Goal: Transaction & Acquisition: Subscribe to service/newsletter

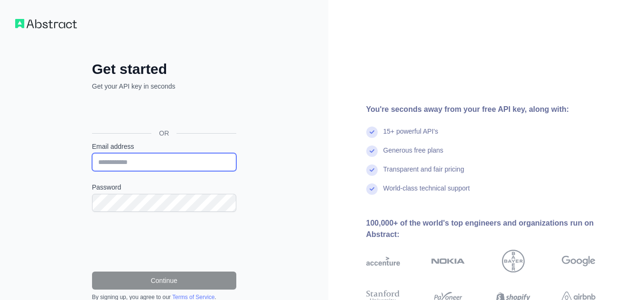
click at [149, 162] on input "Email address" at bounding box center [164, 162] width 144 height 18
type input "**********"
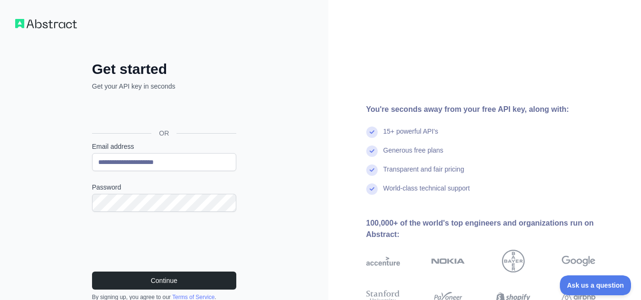
scroll to position [74, 0]
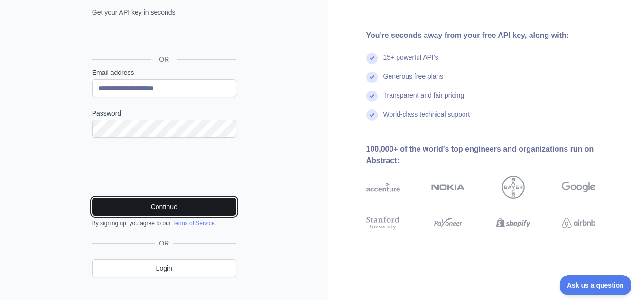
click at [157, 203] on button "Continue" at bounding box center [164, 207] width 144 height 18
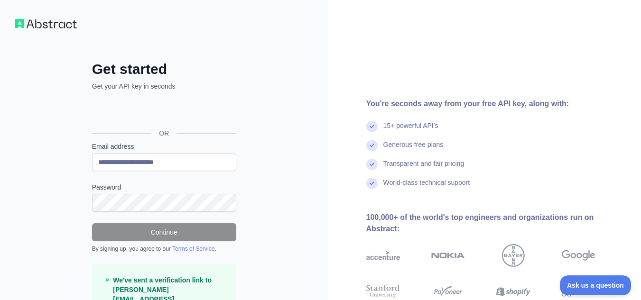
scroll to position [58, 0]
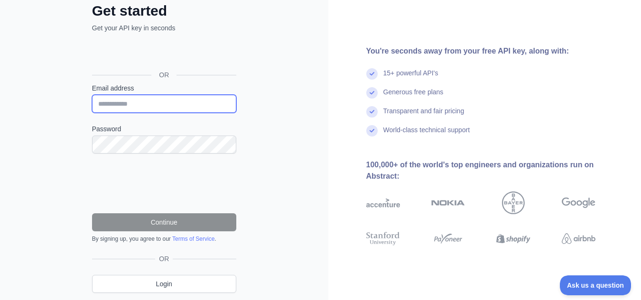
type input "**********"
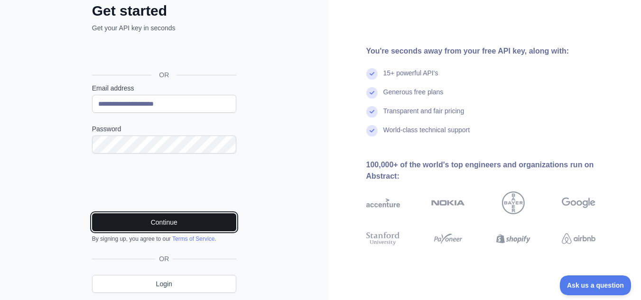
click at [128, 221] on button "Continue" at bounding box center [164, 222] width 144 height 18
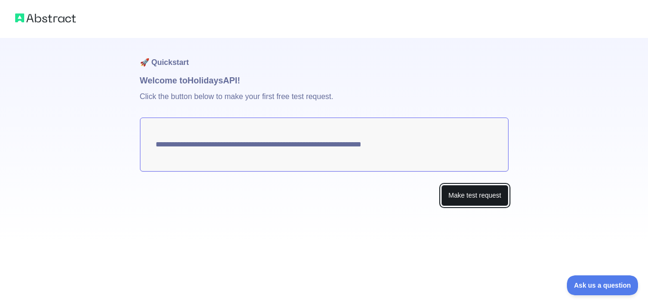
click at [479, 199] on button "Make test request" at bounding box center [474, 195] width 67 height 21
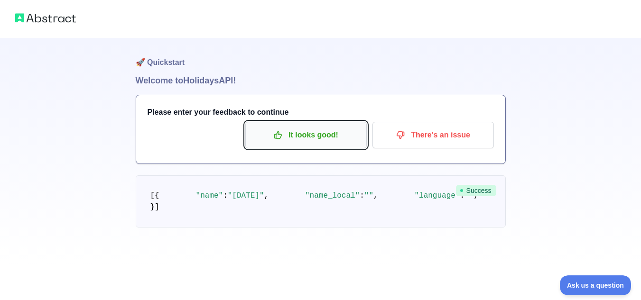
click at [291, 134] on p "It looks good!" at bounding box center [305, 135] width 107 height 16
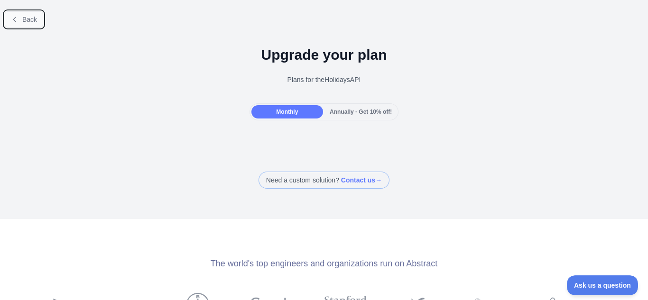
click at [29, 22] on span "Back" at bounding box center [29, 20] width 15 height 8
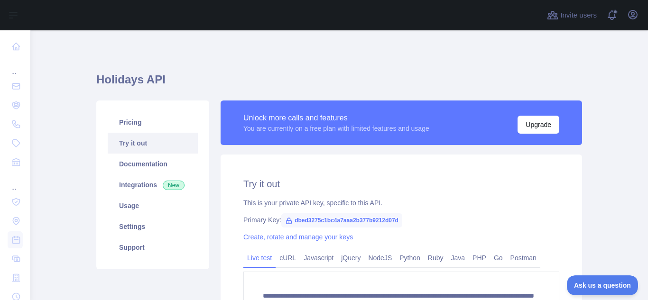
scroll to position [49, 0]
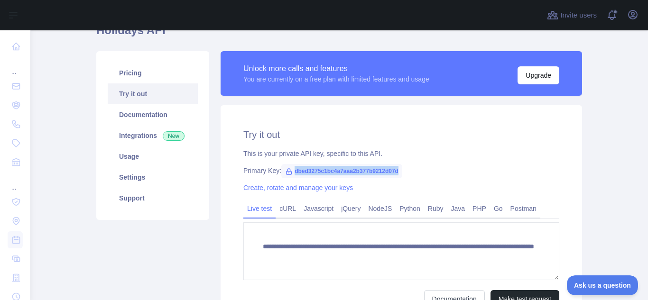
drag, startPoint x: 393, startPoint y: 171, endPoint x: 287, endPoint y: 172, distance: 106.3
click at [287, 172] on span "dbed3275c1bc4a7aaa2b377b9212d07d" at bounding box center [341, 171] width 121 height 14
copy span "dbed3275c1bc4a7aaa2b377b9212d07d"
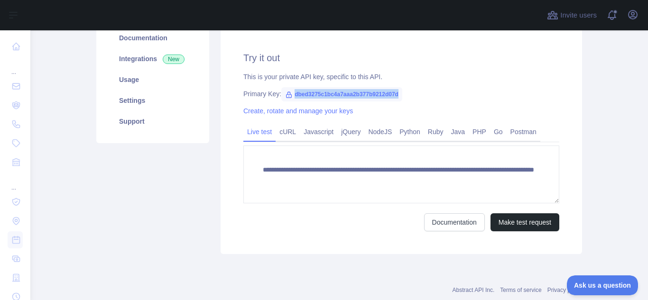
scroll to position [128, 0]
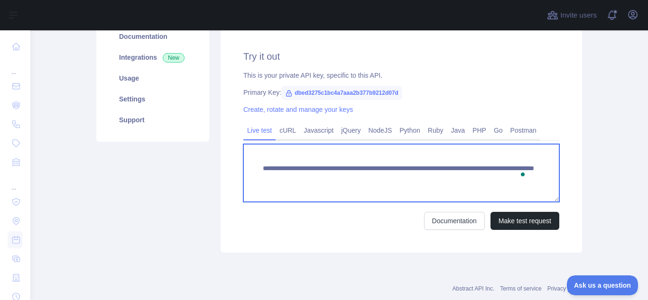
drag, startPoint x: 262, startPoint y: 180, endPoint x: 253, endPoint y: 164, distance: 18.7
click at [253, 164] on textarea "**********" at bounding box center [401, 173] width 316 height 58
